Goal: Transaction & Acquisition: Purchase product/service

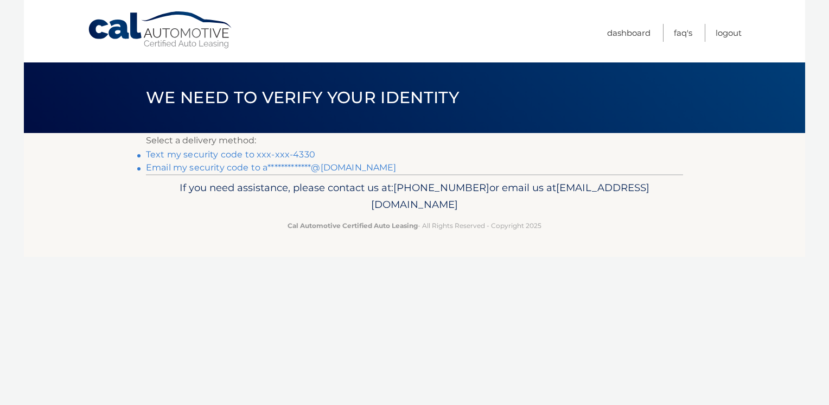
click at [270, 158] on link "Text my security code to xxx-xxx-4330" at bounding box center [230, 154] width 169 height 10
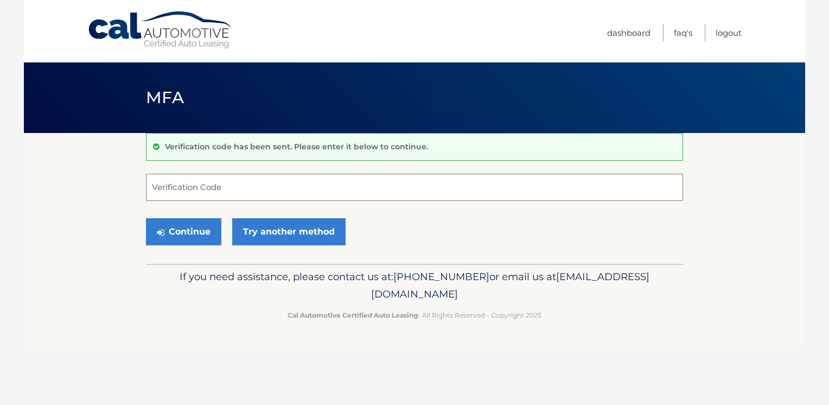
click at [266, 196] on input "Verification Code" at bounding box center [414, 187] width 537 height 27
type input "901160"
click at [146, 218] on button "Continue" at bounding box center [183, 231] width 75 height 27
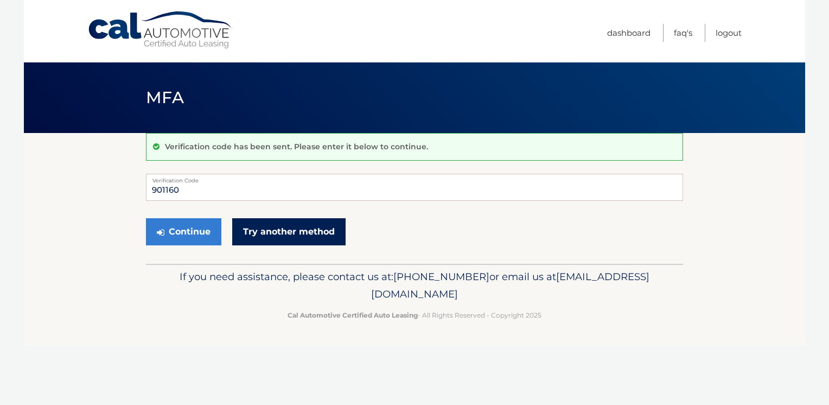
click at [274, 226] on link "Try another method" at bounding box center [288, 231] width 113 height 27
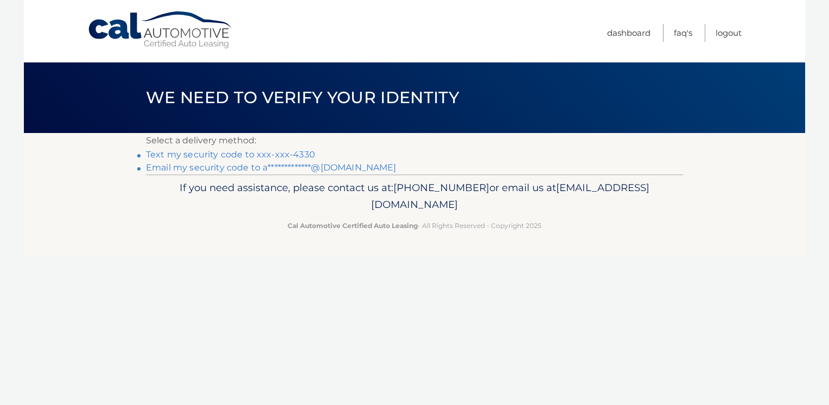
click at [240, 155] on link "Text my security code to xxx-xxx-4330" at bounding box center [230, 154] width 169 height 10
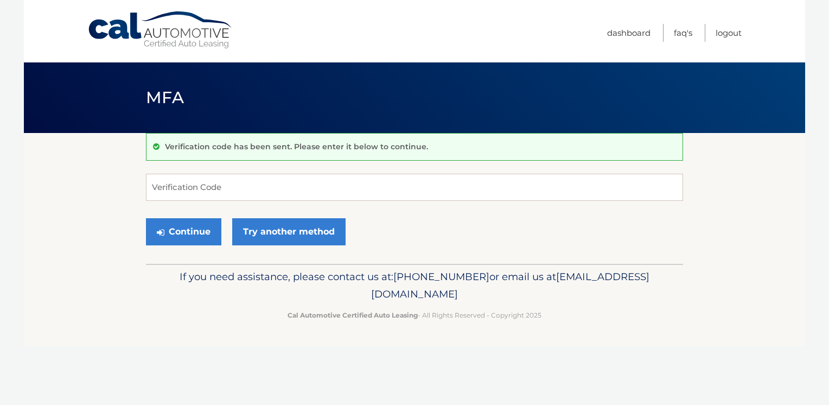
click at [228, 173] on div "Verification code has been sent. Please enter it below to continue. Verificatio…" at bounding box center [414, 198] width 537 height 131
click at [221, 196] on input "Verification Code" at bounding box center [414, 187] width 537 height 27
type input "822050"
click at [189, 227] on button "Continue" at bounding box center [183, 231] width 75 height 27
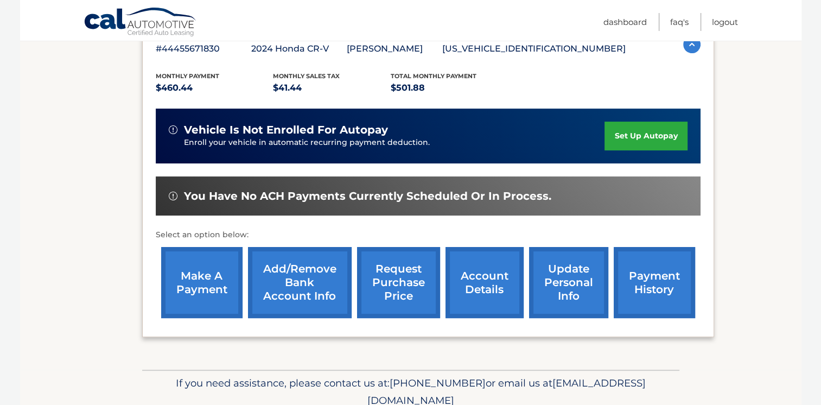
scroll to position [207, 0]
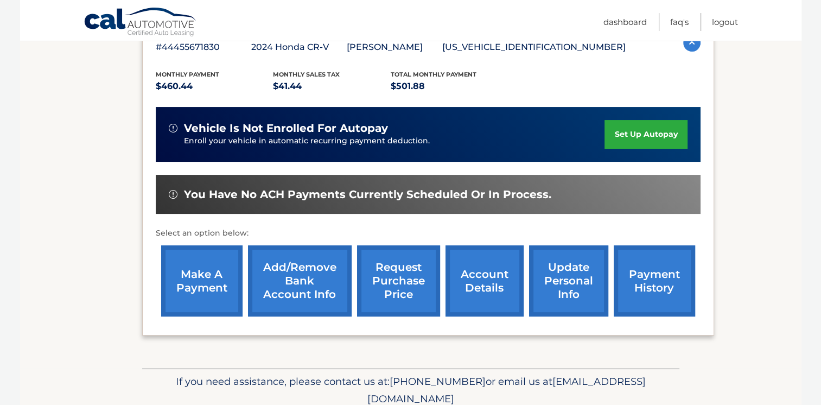
click at [197, 278] on link "make a payment" at bounding box center [201, 280] width 81 height 71
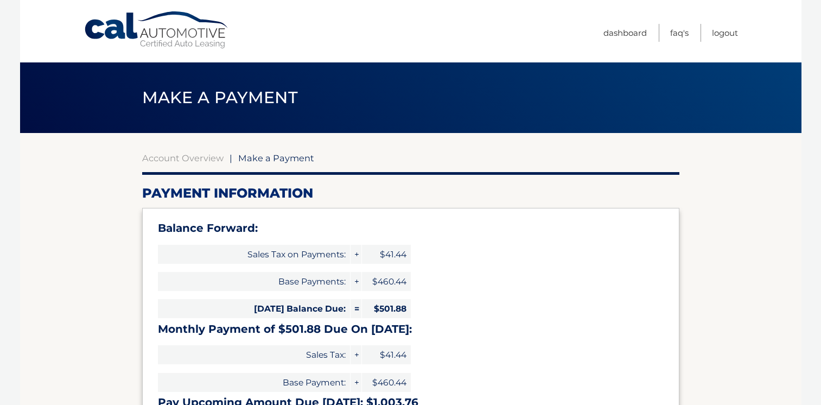
select select "YjcyYWViNjgtZTVhZi00MDMxLThiOTEtNmJlMTFmYmE0MTRl"
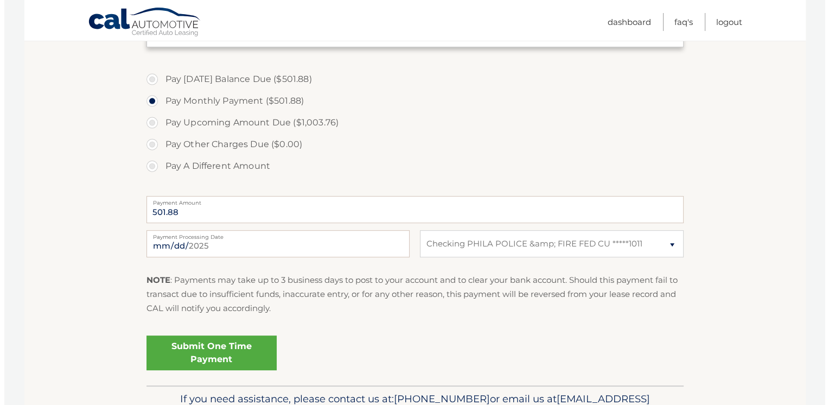
scroll to position [379, 0]
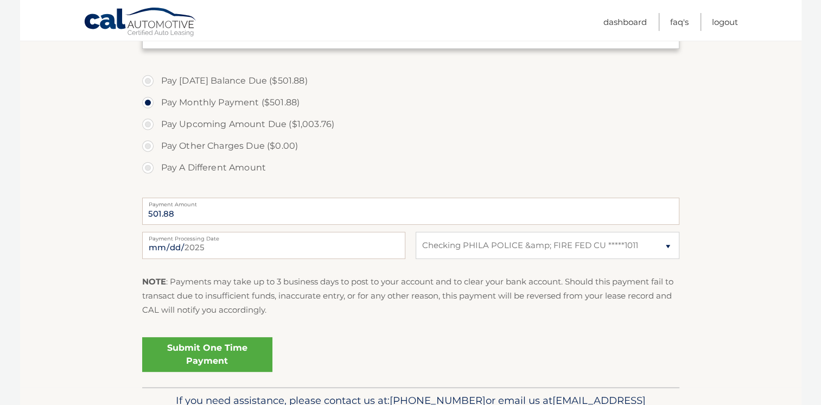
click at [185, 353] on link "Submit One Time Payment" at bounding box center [207, 354] width 130 height 35
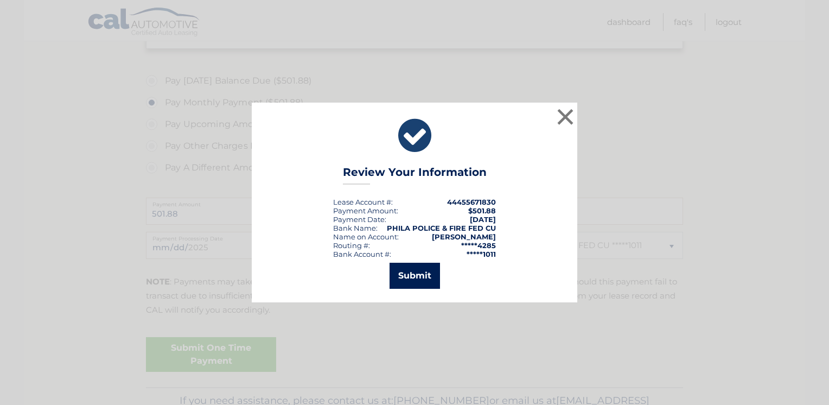
click at [406, 274] on button "Submit" at bounding box center [415, 276] width 50 height 26
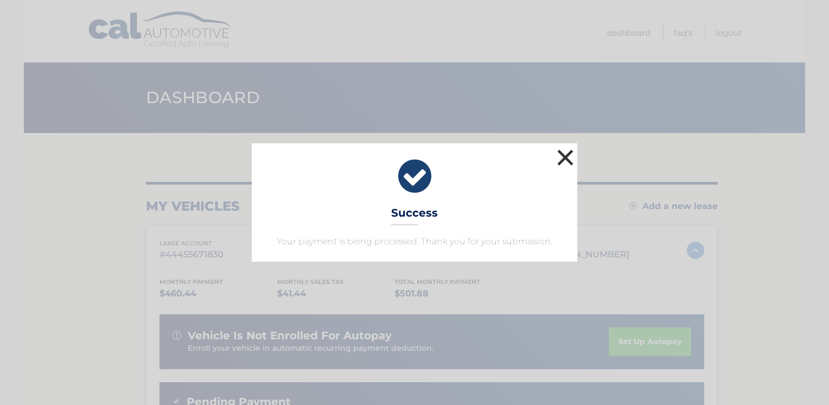
click at [560, 157] on button "×" at bounding box center [566, 158] width 22 height 22
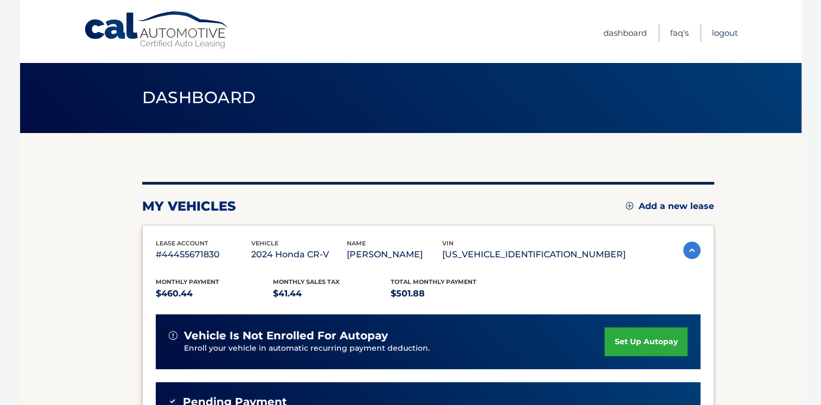
click at [718, 38] on link "Logout" at bounding box center [725, 33] width 26 height 18
